Goal: Task Accomplishment & Management: Manage account settings

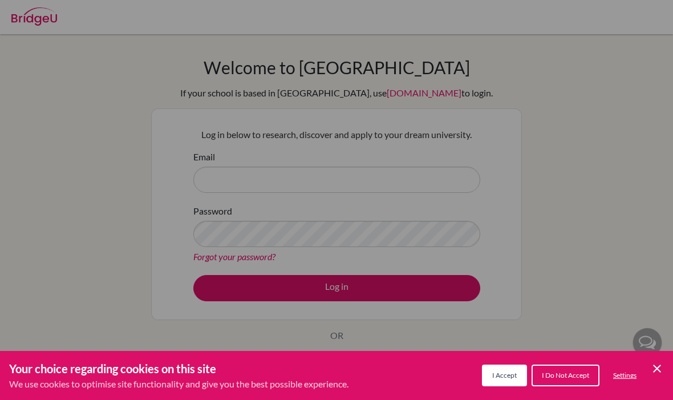
click at [663, 361] on icon "Cookie Control Close Icon" at bounding box center [657, 368] width 14 height 14
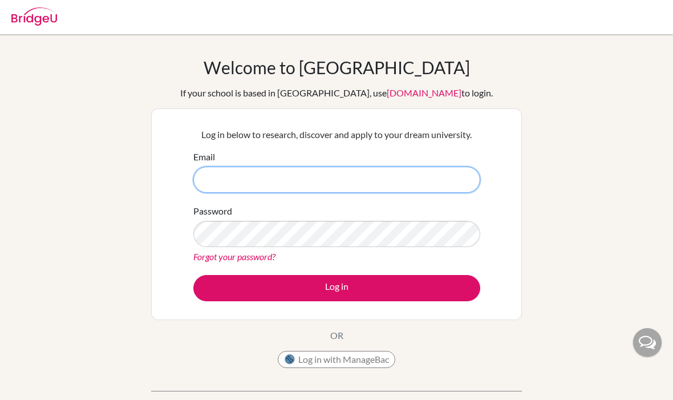
click at [239, 176] on input "Email" at bounding box center [336, 179] width 287 height 26
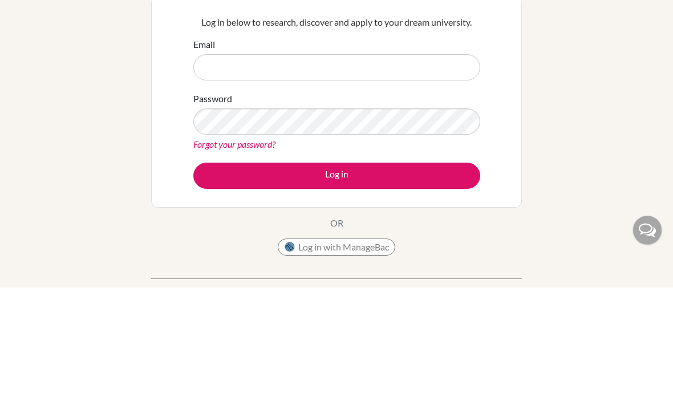
click at [638, 80] on div "Welcome to BridgeU If your school is based in China, use app.bridge-u.com.cn to…" at bounding box center [336, 243] width 673 height 373
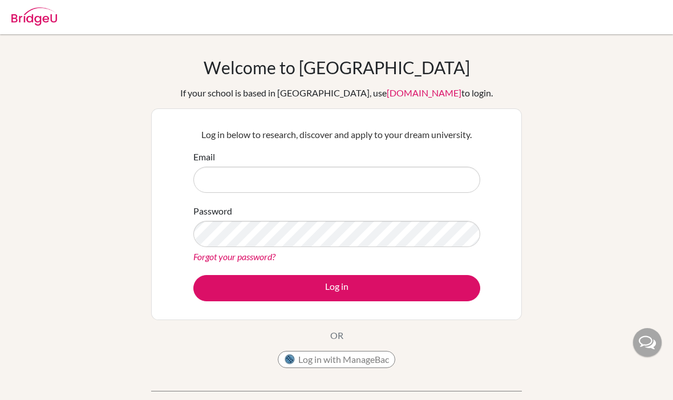
click at [28, 14] on img at bounding box center [34, 16] width 46 height 18
click at [42, 25] on img at bounding box center [34, 16] width 46 height 18
click at [36, 22] on img at bounding box center [34, 16] width 46 height 18
click at [214, 183] on input "Email" at bounding box center [336, 179] width 287 height 26
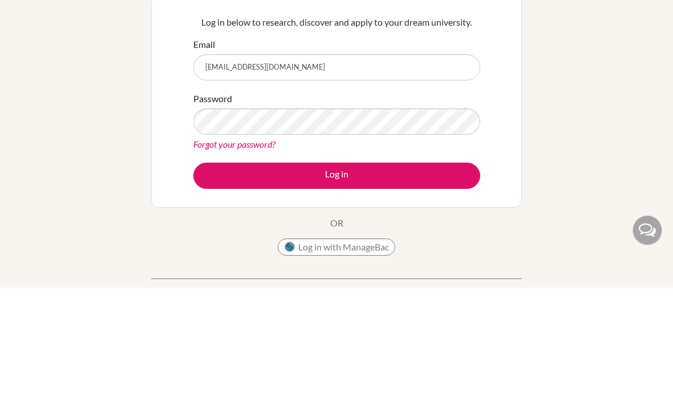
type input "27ratu.liu@sisschools.org"
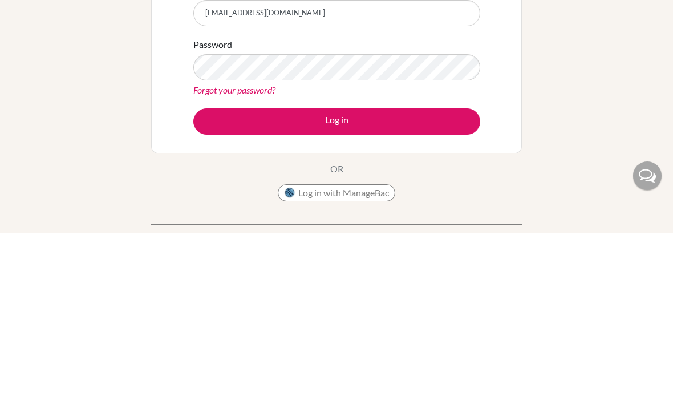
click at [198, 251] on link "Forgot your password?" at bounding box center [234, 256] width 82 height 11
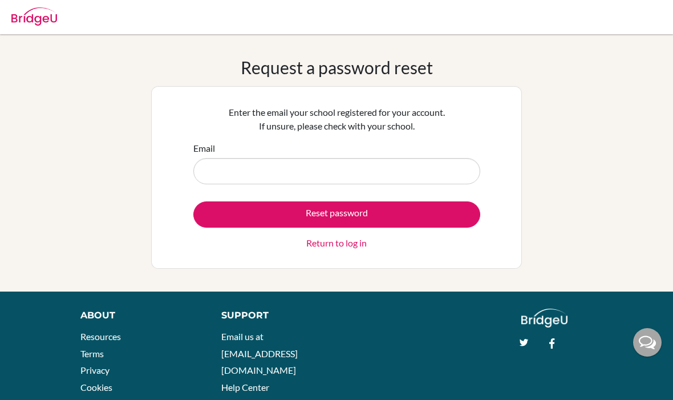
click at [223, 164] on input "Email" at bounding box center [336, 171] width 287 height 26
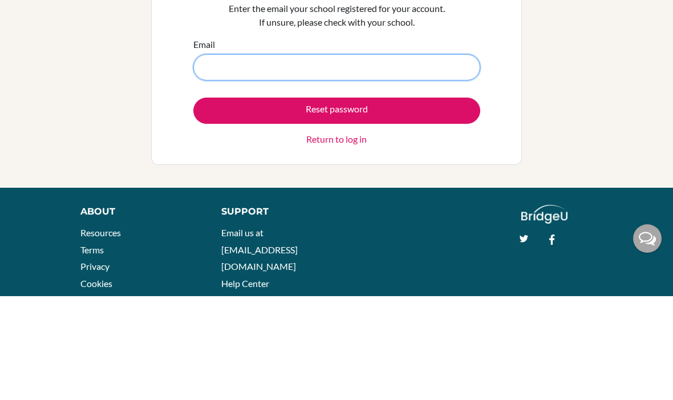
scroll to position [45, 0]
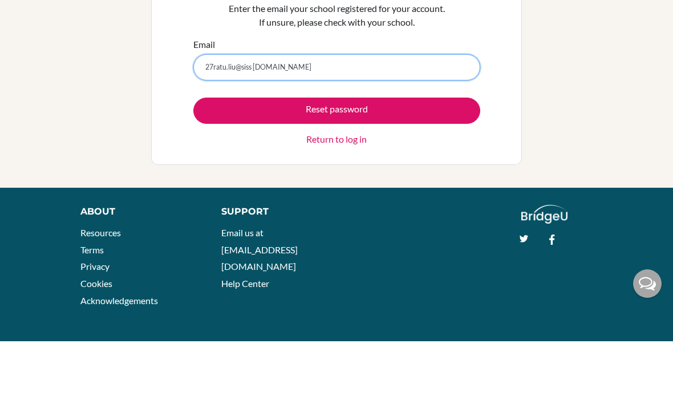
click at [287, 113] on input "27ratu.liu@siss hools.org" at bounding box center [336, 126] width 287 height 26
type input "27ratu.liu@sisschools.org"
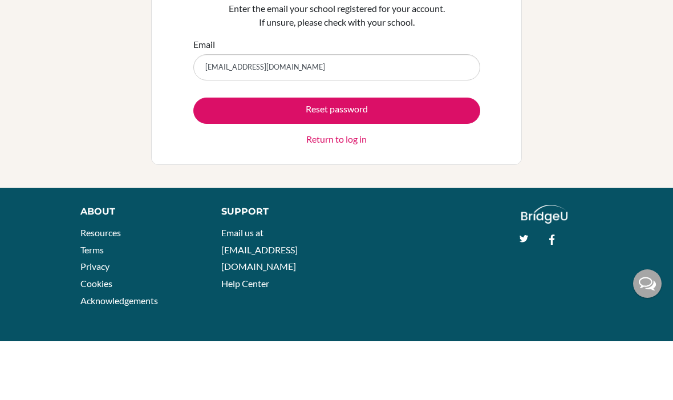
click at [208, 156] on button "Reset password" at bounding box center [336, 169] width 287 height 26
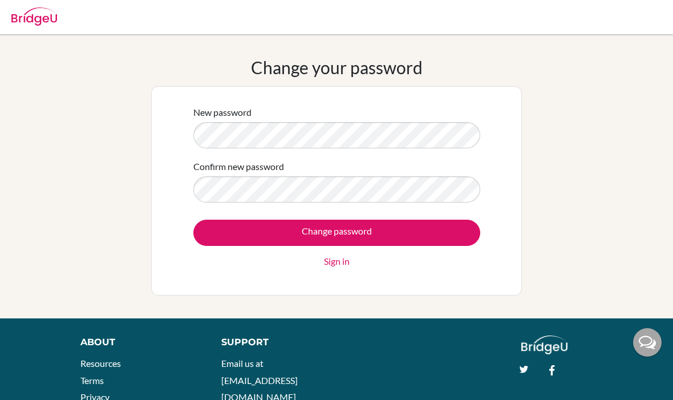
scroll to position [68, 0]
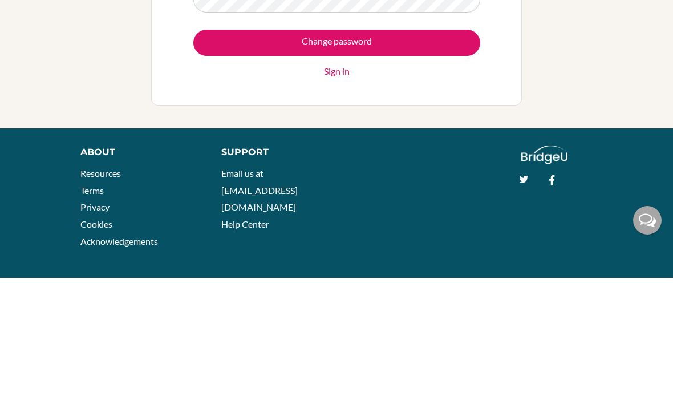
click at [430, 152] on input "Change password" at bounding box center [336, 165] width 287 height 26
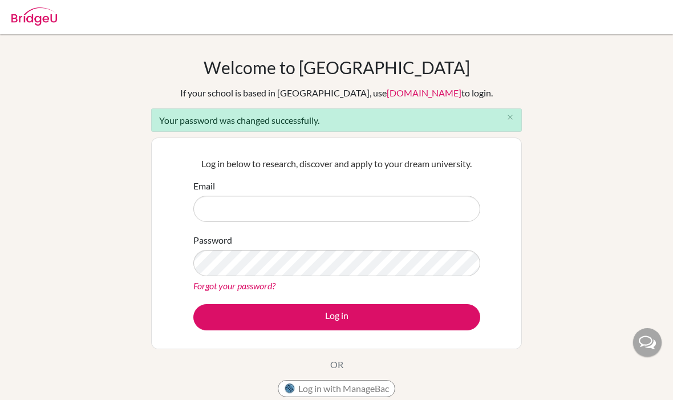
click at [400, 207] on input "Email" at bounding box center [336, 209] width 287 height 26
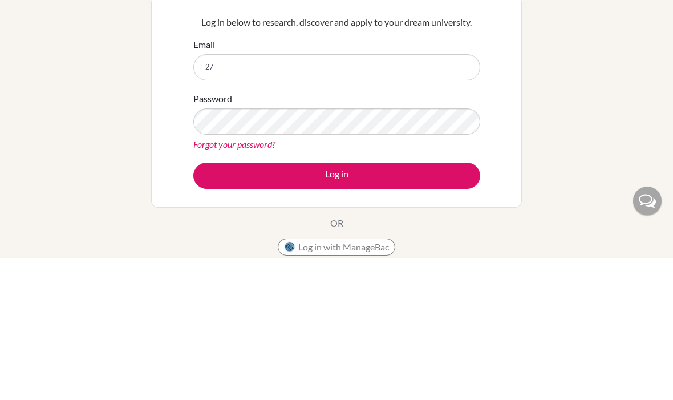
type input "[EMAIL_ADDRESS][DOMAIN_NAME]"
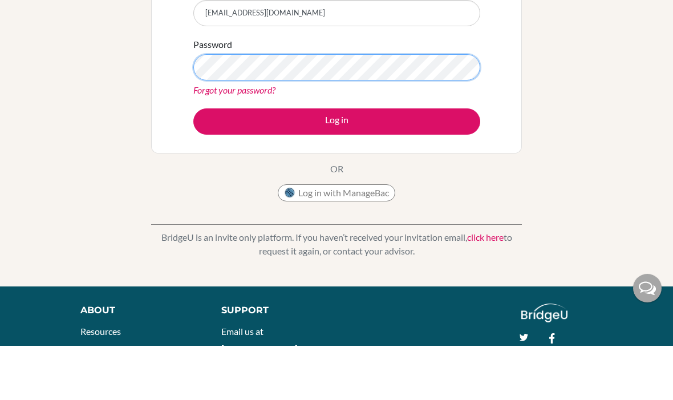
scroll to position [196, 0]
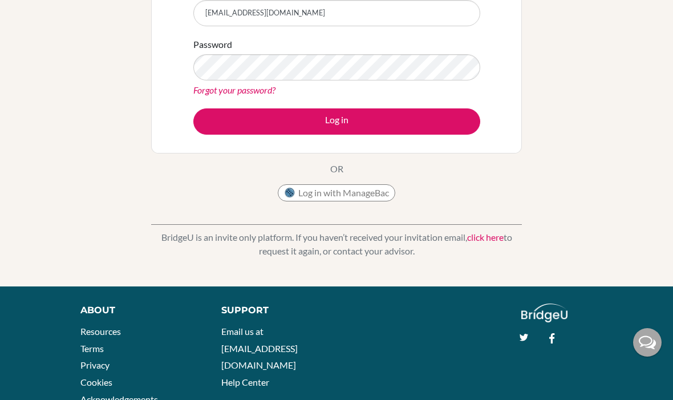
click at [109, 263] on div "Welcome to [GEOGRAPHIC_DATA] If your school is based in [GEOGRAPHIC_DATA], use …" at bounding box center [336, 62] width 673 height 402
click at [247, 228] on div "BridgeU is an invite only platform. If you haven’t received your invitation ema…" at bounding box center [336, 235] width 371 height 56
click at [620, 219] on div "Welcome to [GEOGRAPHIC_DATA] If your school is based in [GEOGRAPHIC_DATA], use …" at bounding box center [336, 62] width 673 height 402
click at [422, 117] on button "Log in" at bounding box center [336, 121] width 287 height 26
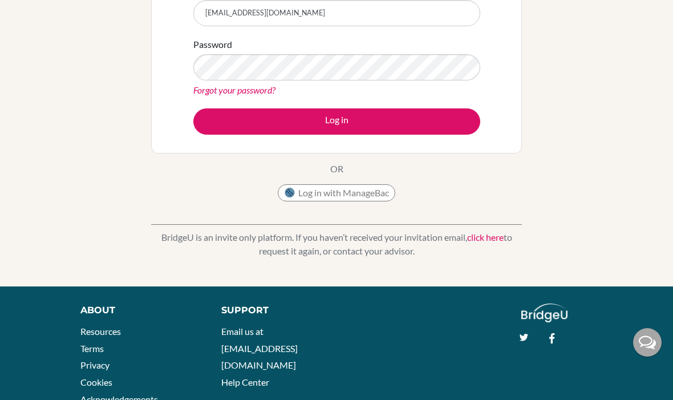
click at [429, 123] on button "Log in" at bounding box center [336, 121] width 287 height 26
